Goal: Task Accomplishment & Management: Manage account settings

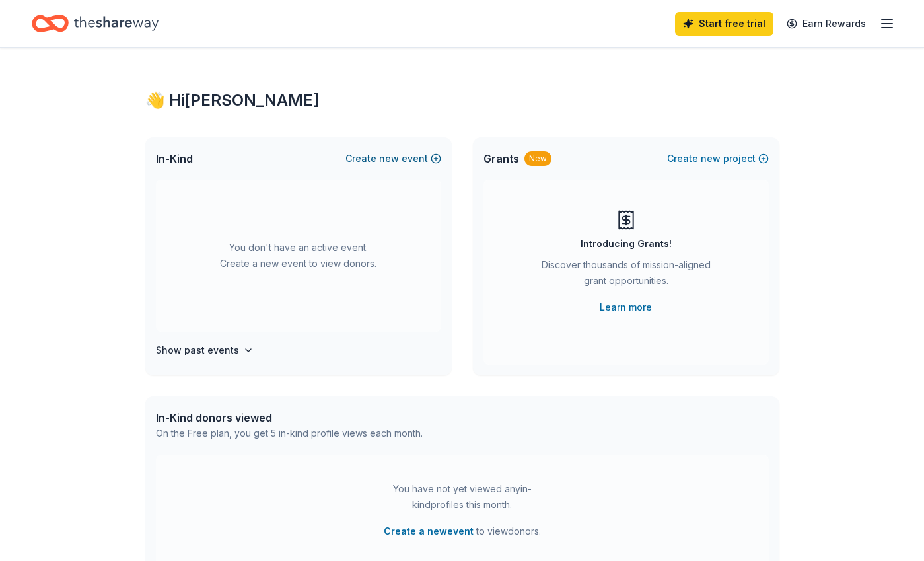
click at [392, 157] on span "new" at bounding box center [389, 159] width 20 height 16
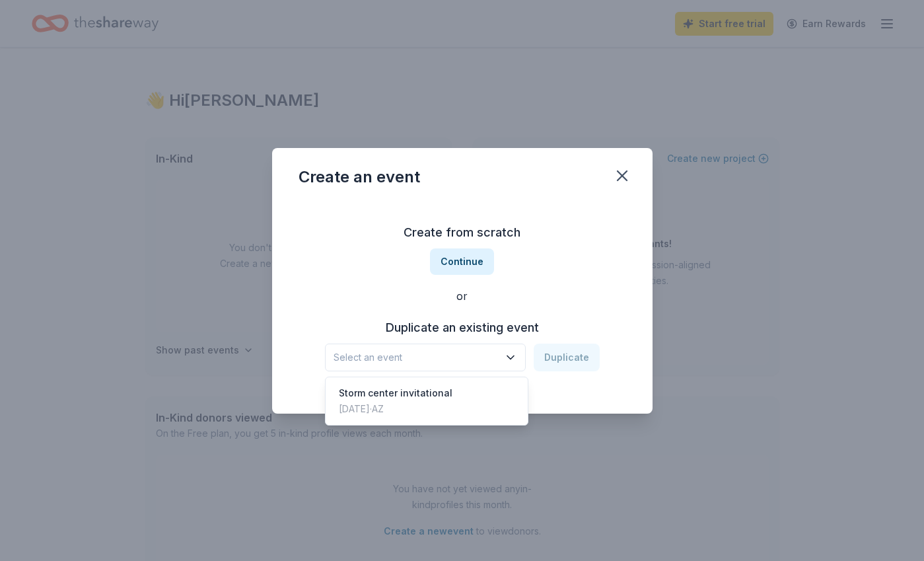
click at [521, 351] on button "Select an event" at bounding box center [425, 357] width 201 height 28
drag, startPoint x: 585, startPoint y: 279, endPoint x: 627, endPoint y: 199, distance: 89.8
click at [585, 278] on div "Create from scratch Continue or Duplicate an existing event Select an event Dup…" at bounding box center [463, 297] width 328 height 192
click at [620, 172] on icon "button" at bounding box center [622, 175] width 9 height 9
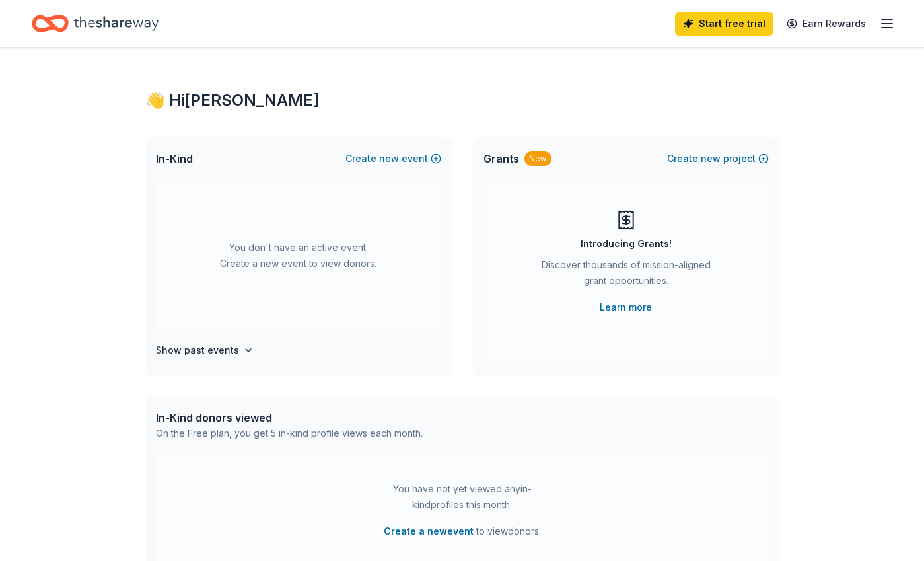
click at [71, 17] on div "Home" at bounding box center [95, 23] width 127 height 31
click at [884, 24] on line "button" at bounding box center [887, 24] width 11 height 0
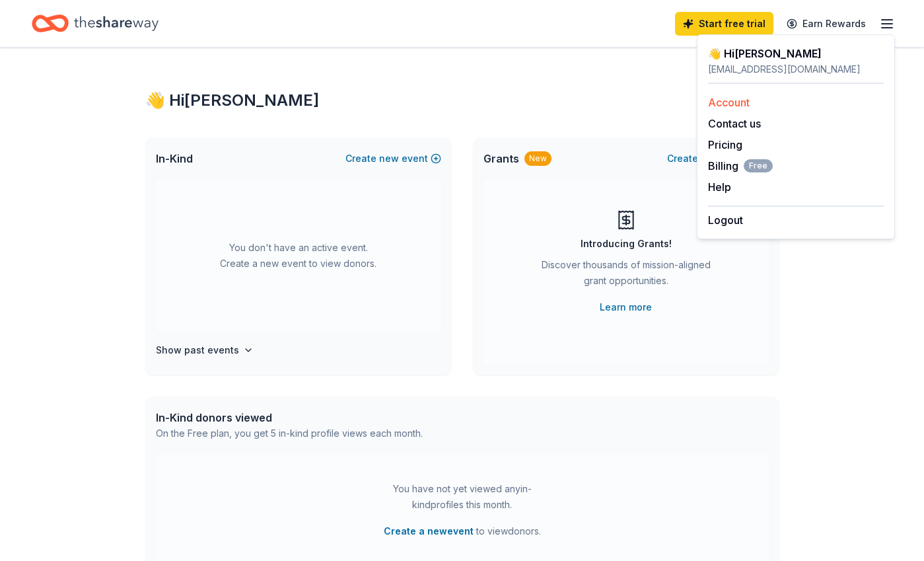
click at [742, 100] on link "Account" at bounding box center [729, 102] width 42 height 13
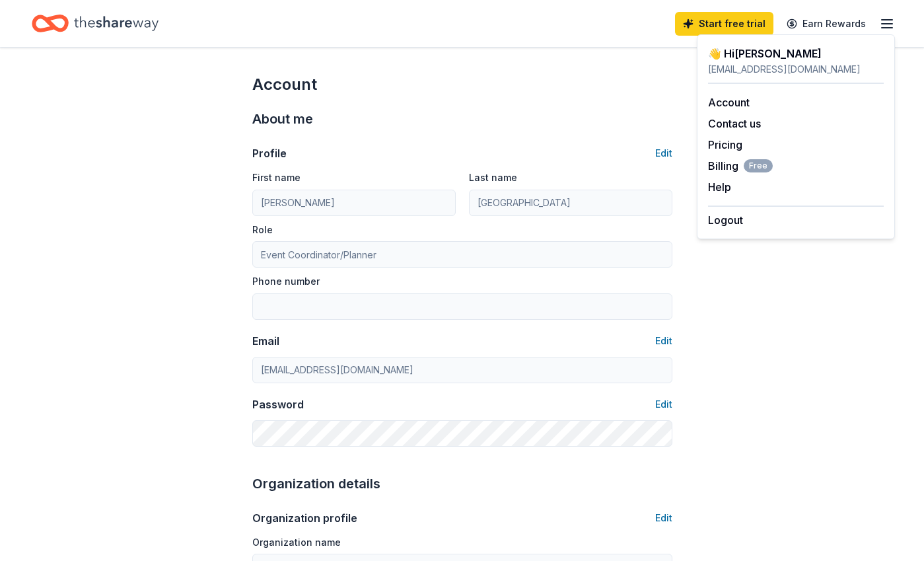
click at [111, 19] on icon "Home" at bounding box center [116, 23] width 85 height 27
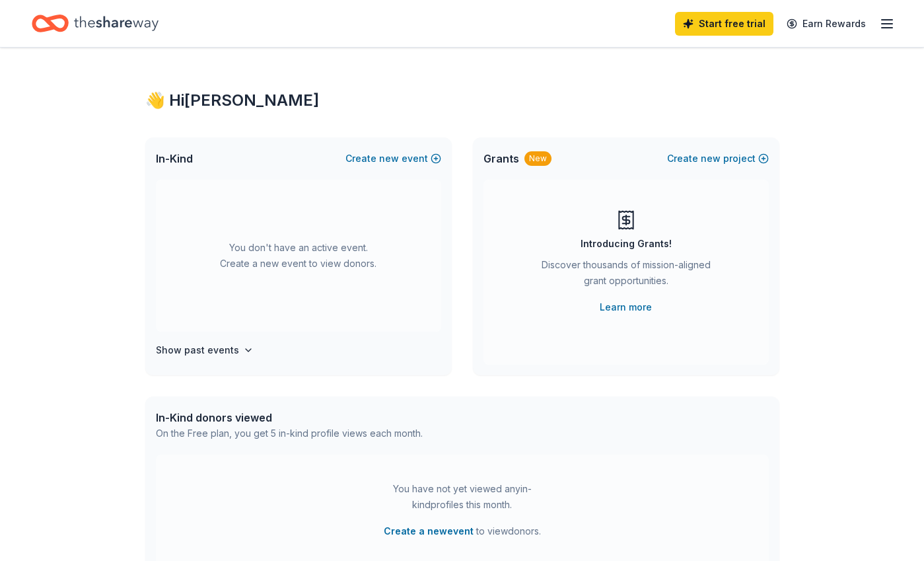
click at [879, 18] on icon "button" at bounding box center [887, 24] width 16 height 16
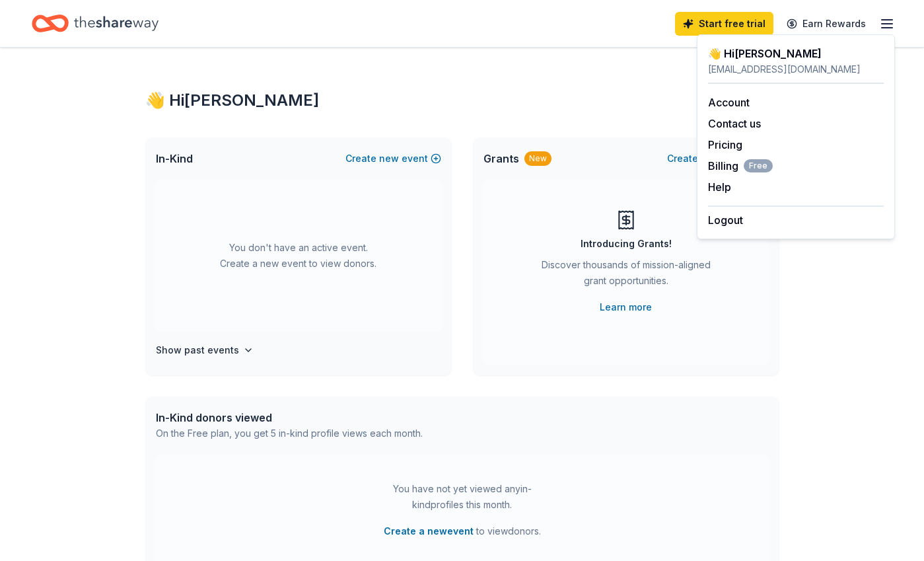
click at [555, 84] on div "👋 Hi [PERSON_NAME] In-Kind Create new event You don't have an active event. Cre…" at bounding box center [462, 433] width 676 height 771
